Goal: Task Accomplishment & Management: Manage account settings

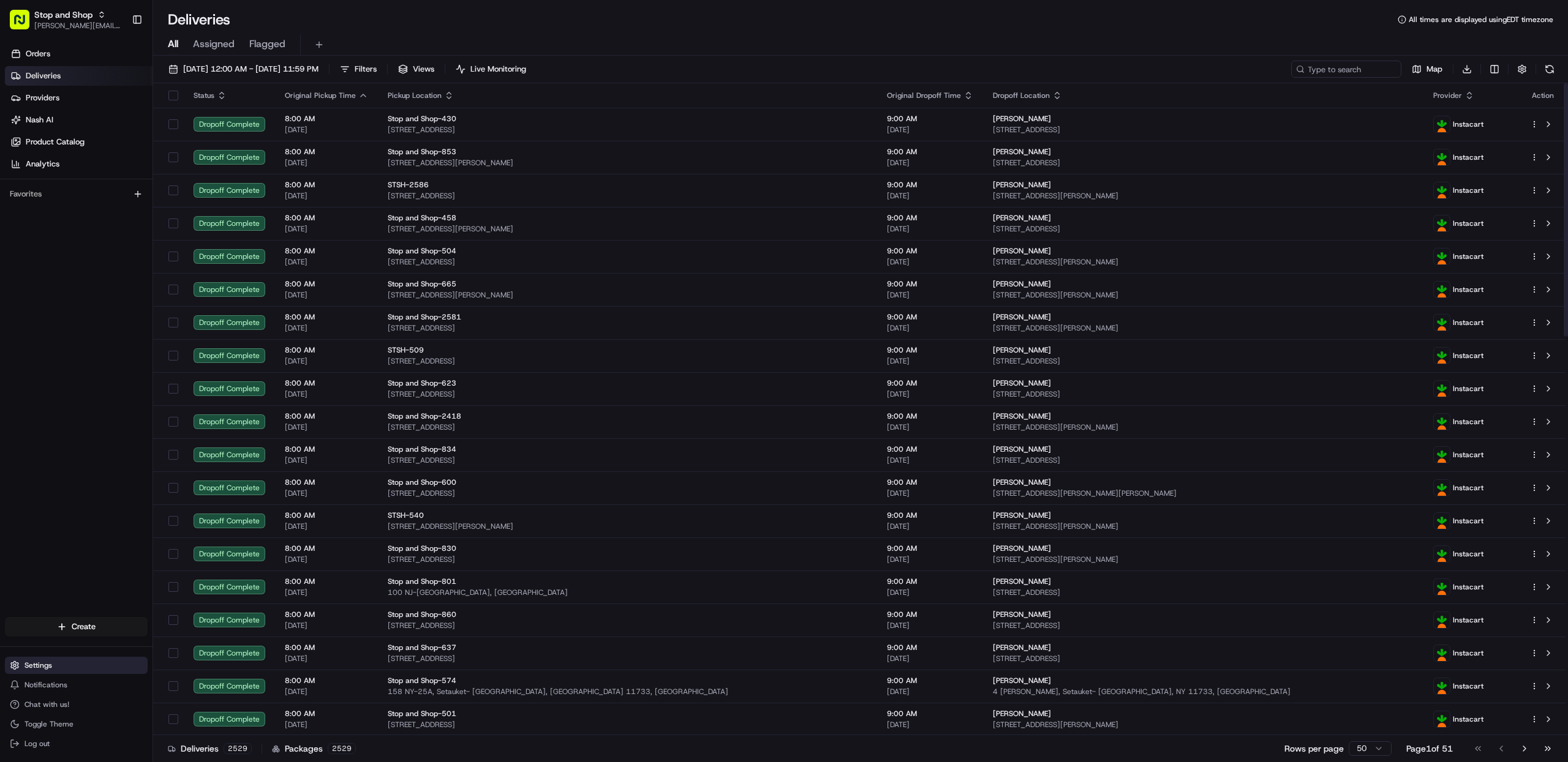
click at [48, 671] on button "Settings" at bounding box center [76, 665] width 143 height 17
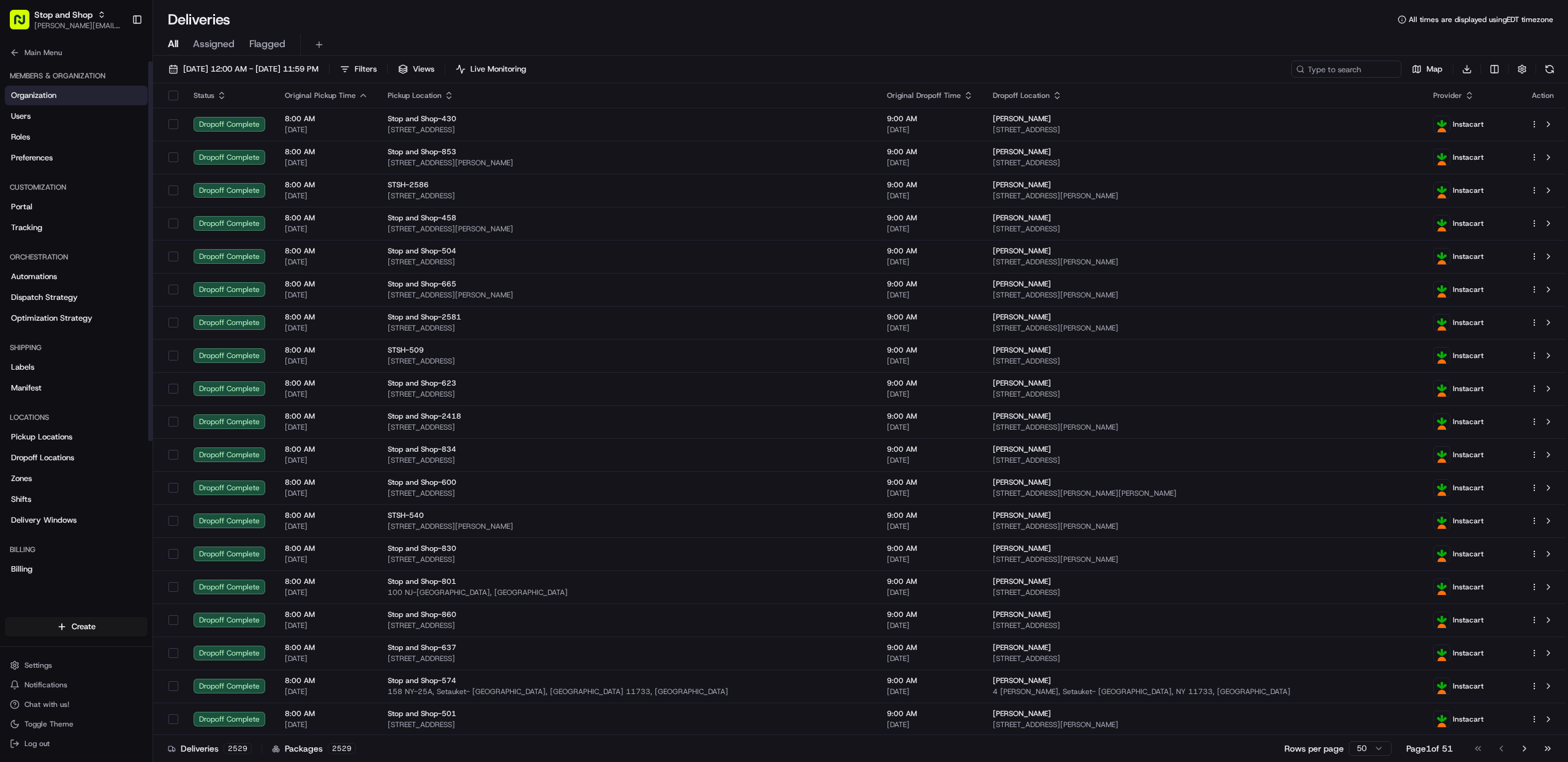
click at [92, 99] on link "Organization" at bounding box center [76, 95] width 143 height 19
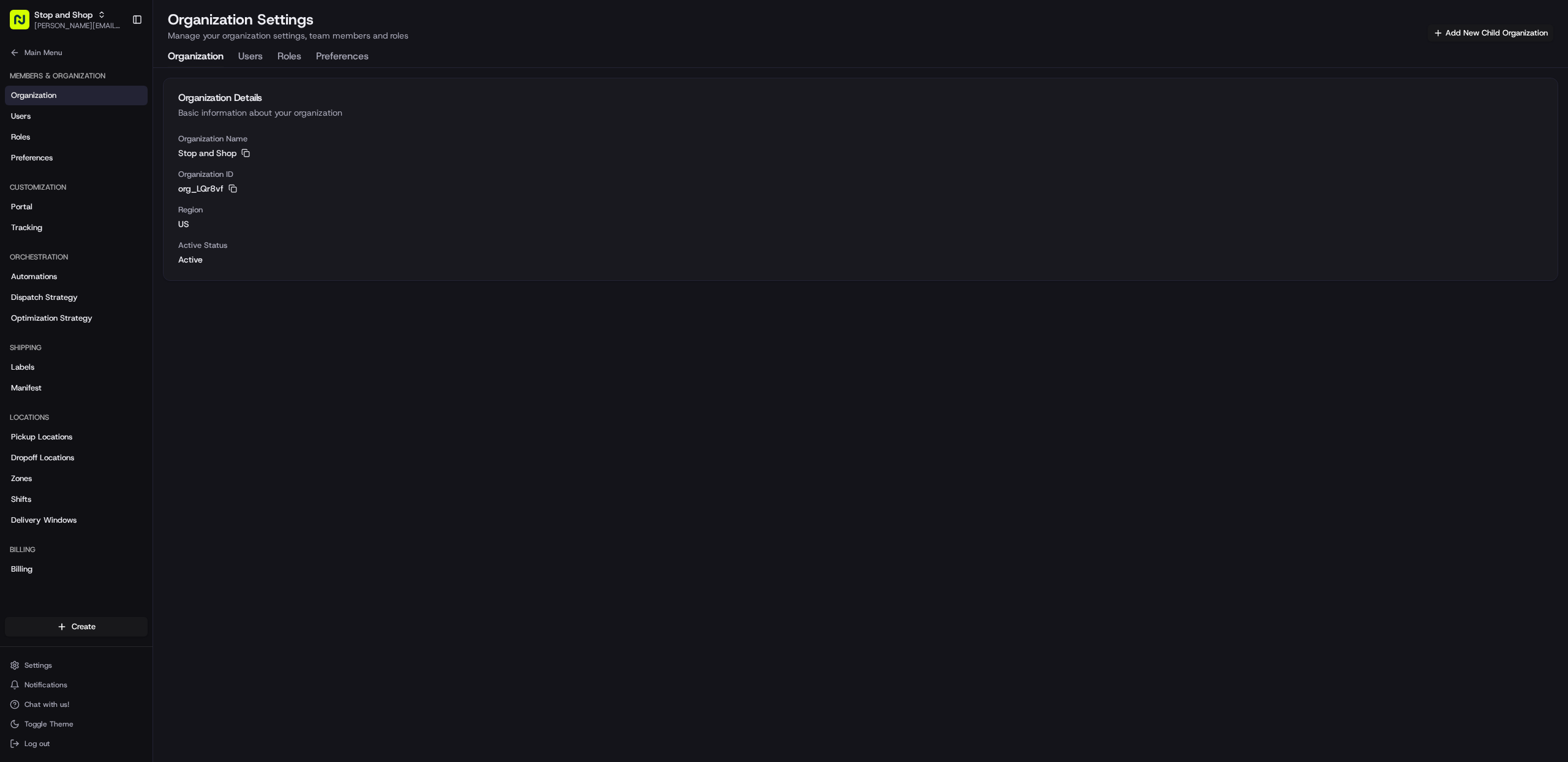
click at [219, 188] on span "org_LQr8vf" at bounding box center [201, 188] width 46 height 12
copy span "org_LQr8vf"
